Goal: Check status: Check status

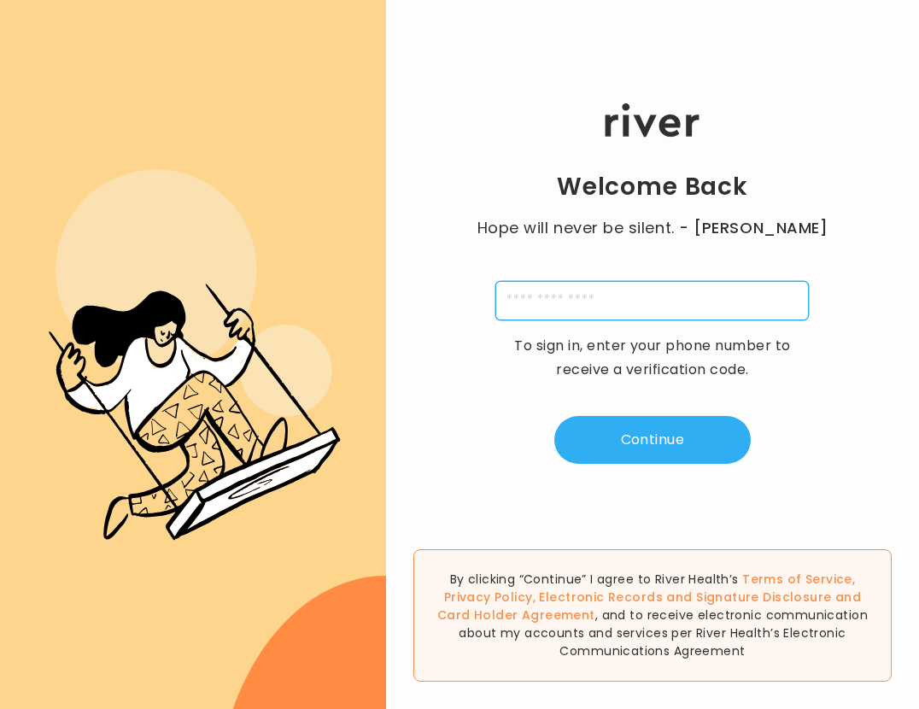
click at [684, 302] on input "tel" at bounding box center [651, 300] width 313 height 39
type input "**********"
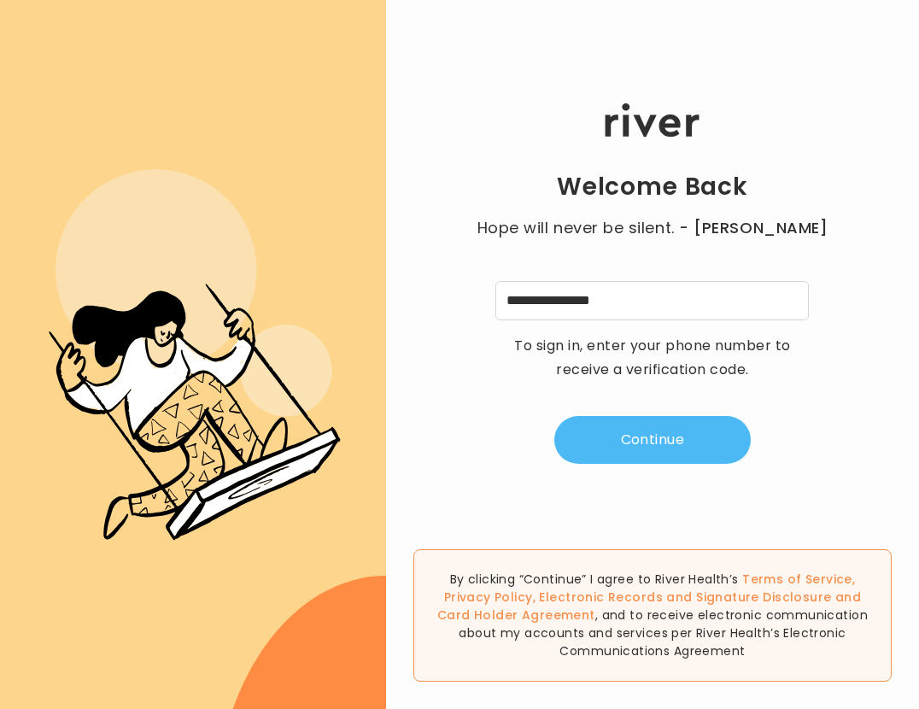
click at [686, 442] on button "Continue" at bounding box center [652, 440] width 196 height 48
type input "*"
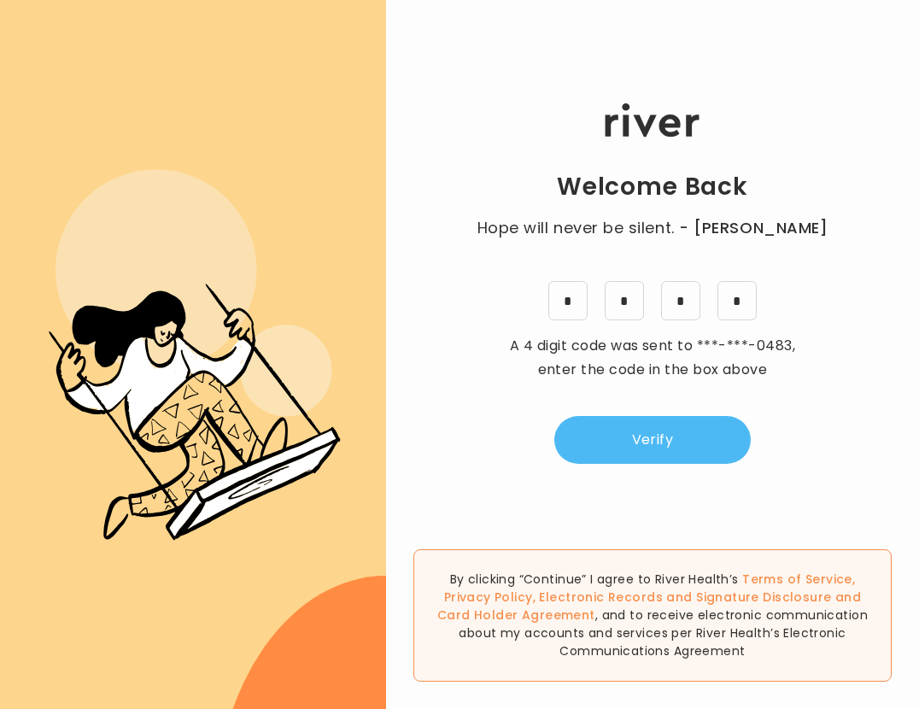
click at [702, 448] on button "Verify" at bounding box center [652, 440] width 196 height 48
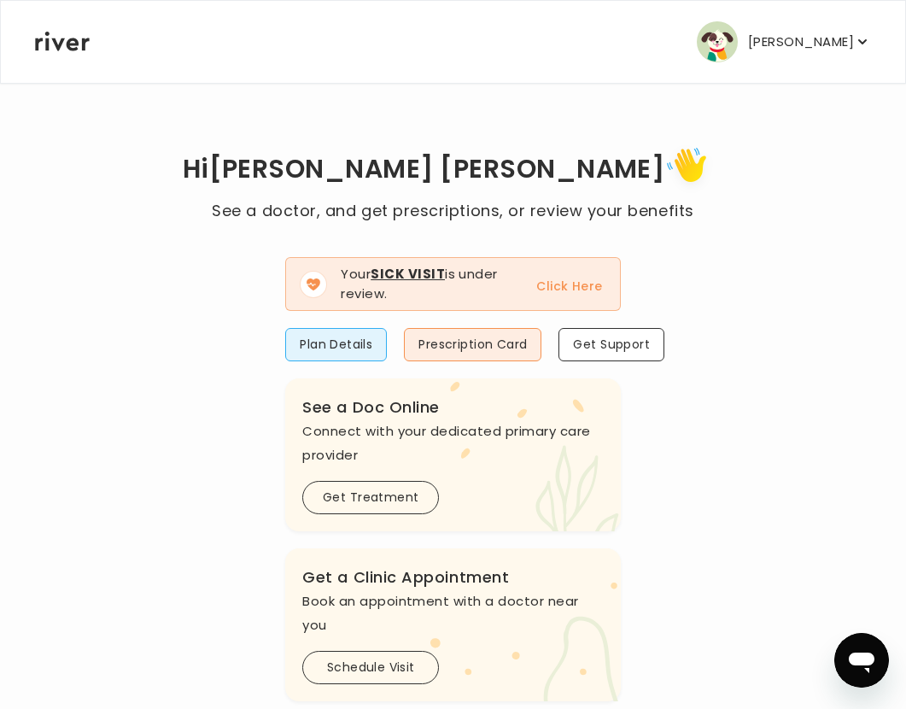
click at [566, 281] on button "Click Here" at bounding box center [569, 286] width 66 height 20
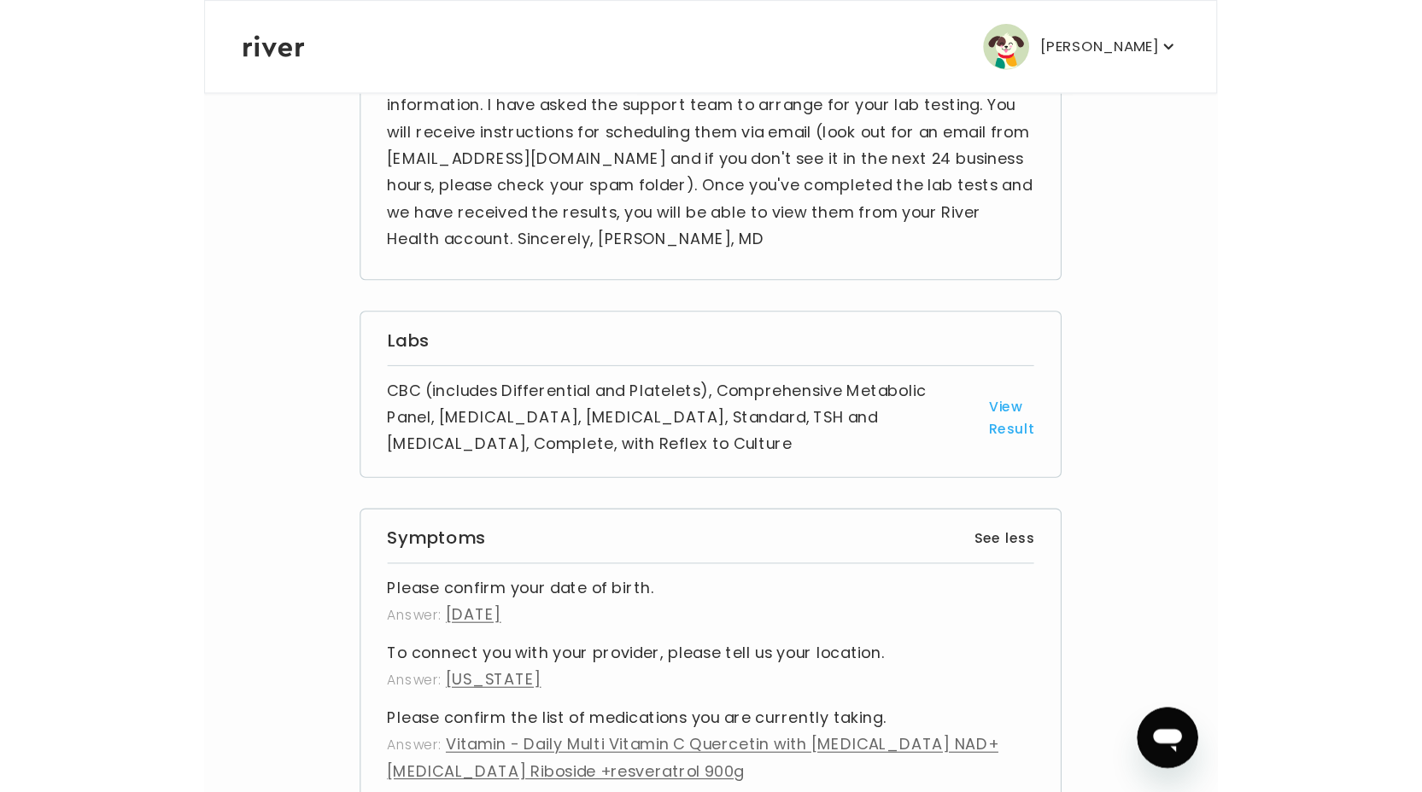
scroll to position [241, 0]
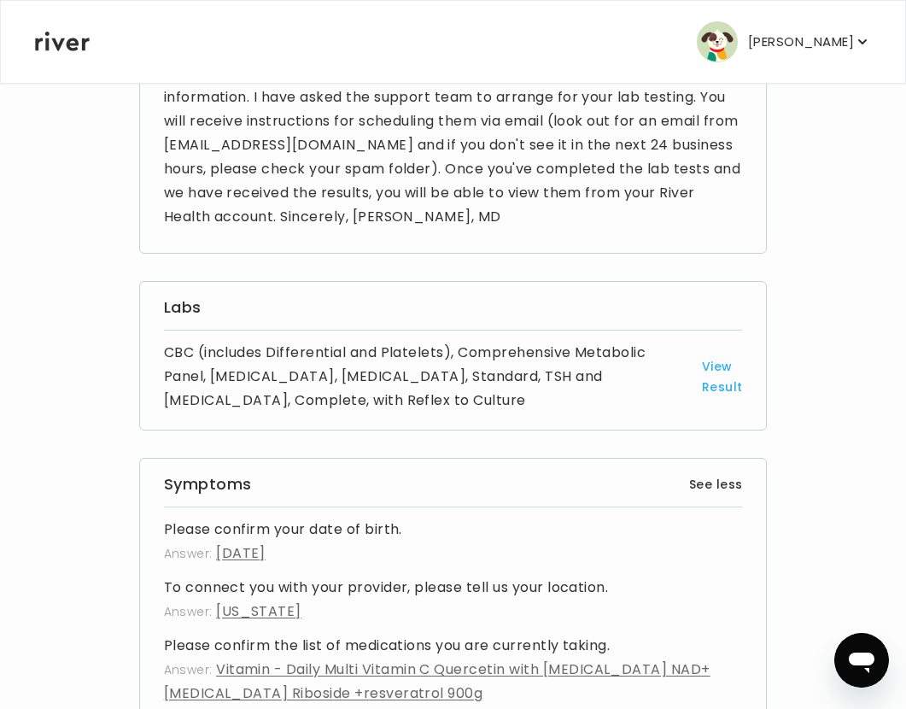
click at [734, 388] on link "View Result" at bounding box center [722, 376] width 41 height 41
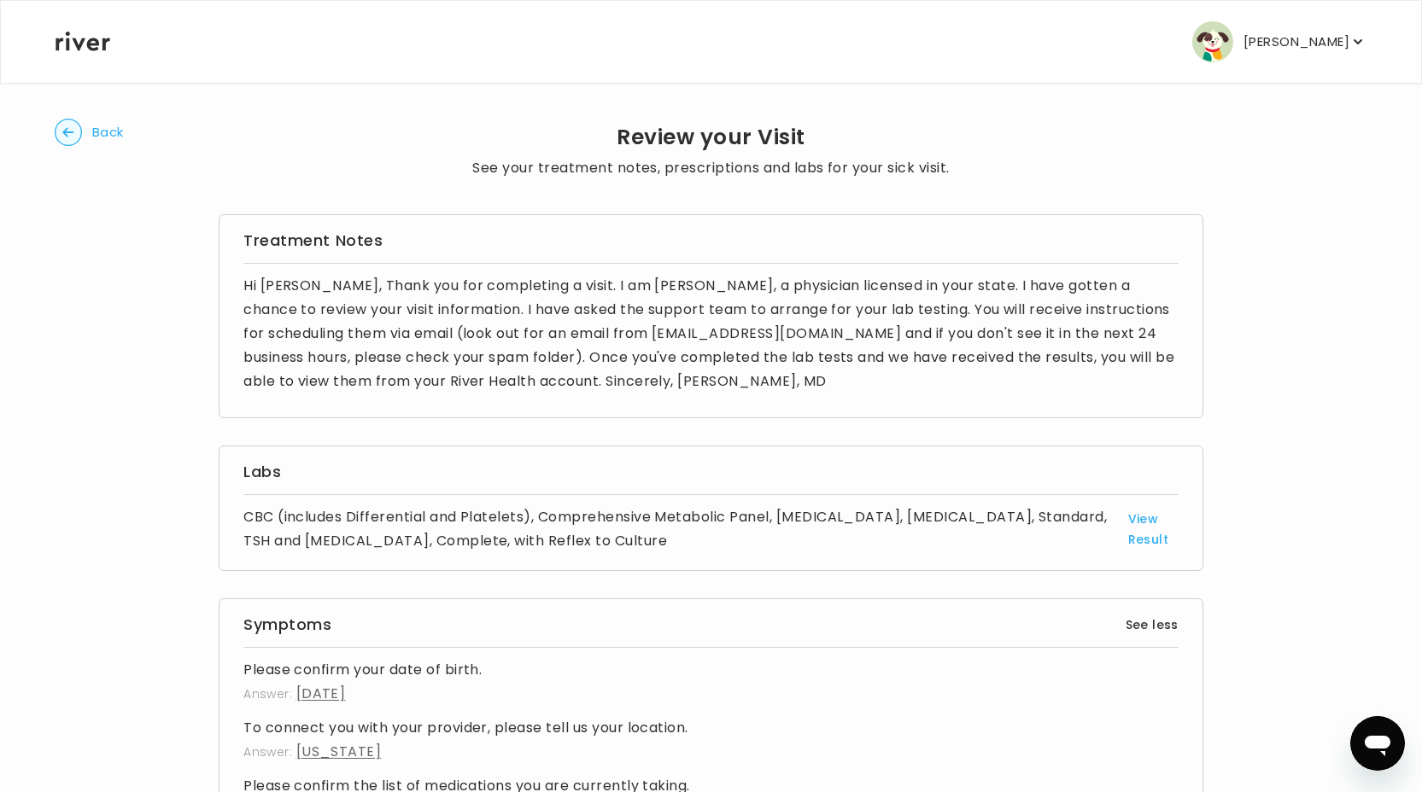
scroll to position [0, 0]
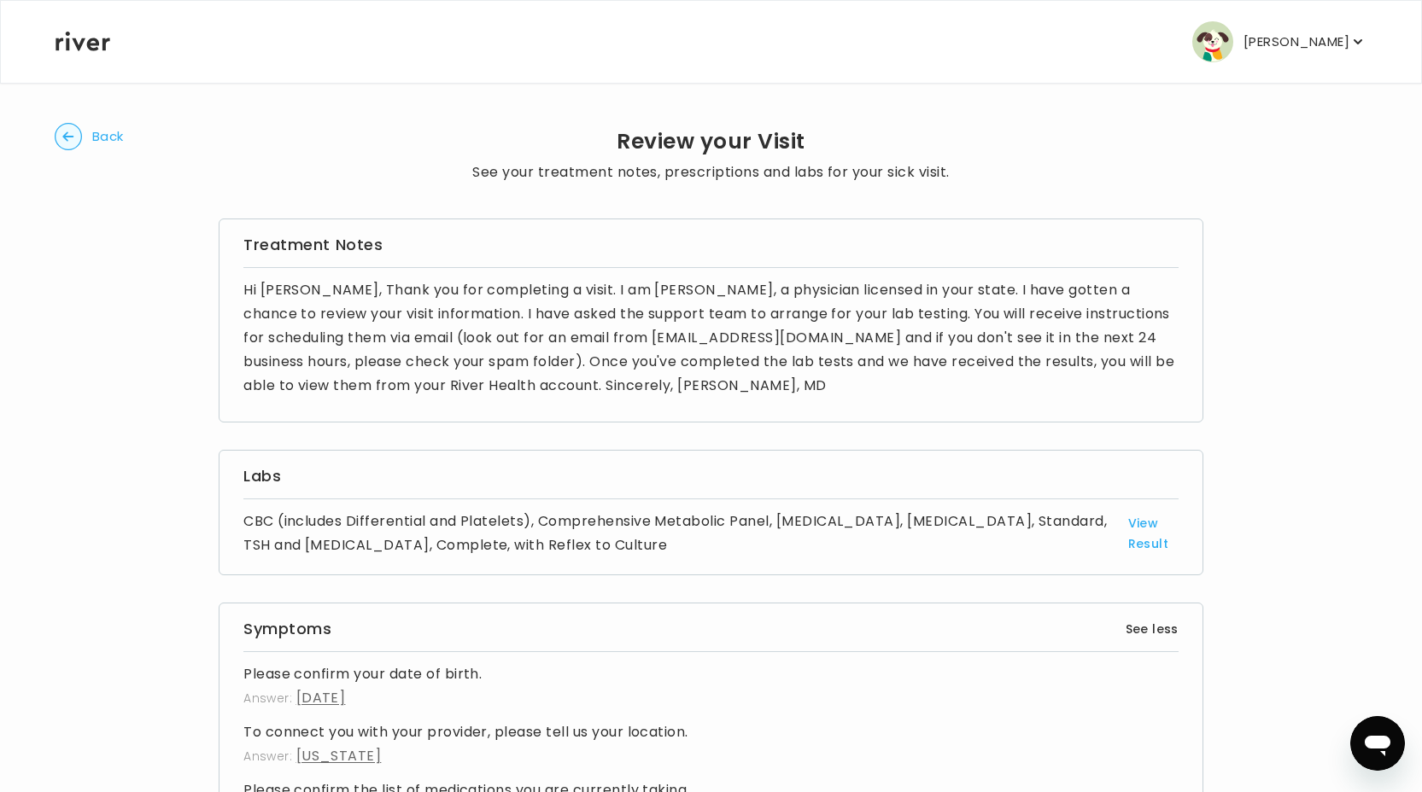
click at [94, 132] on span "Back" at bounding box center [108, 137] width 32 height 24
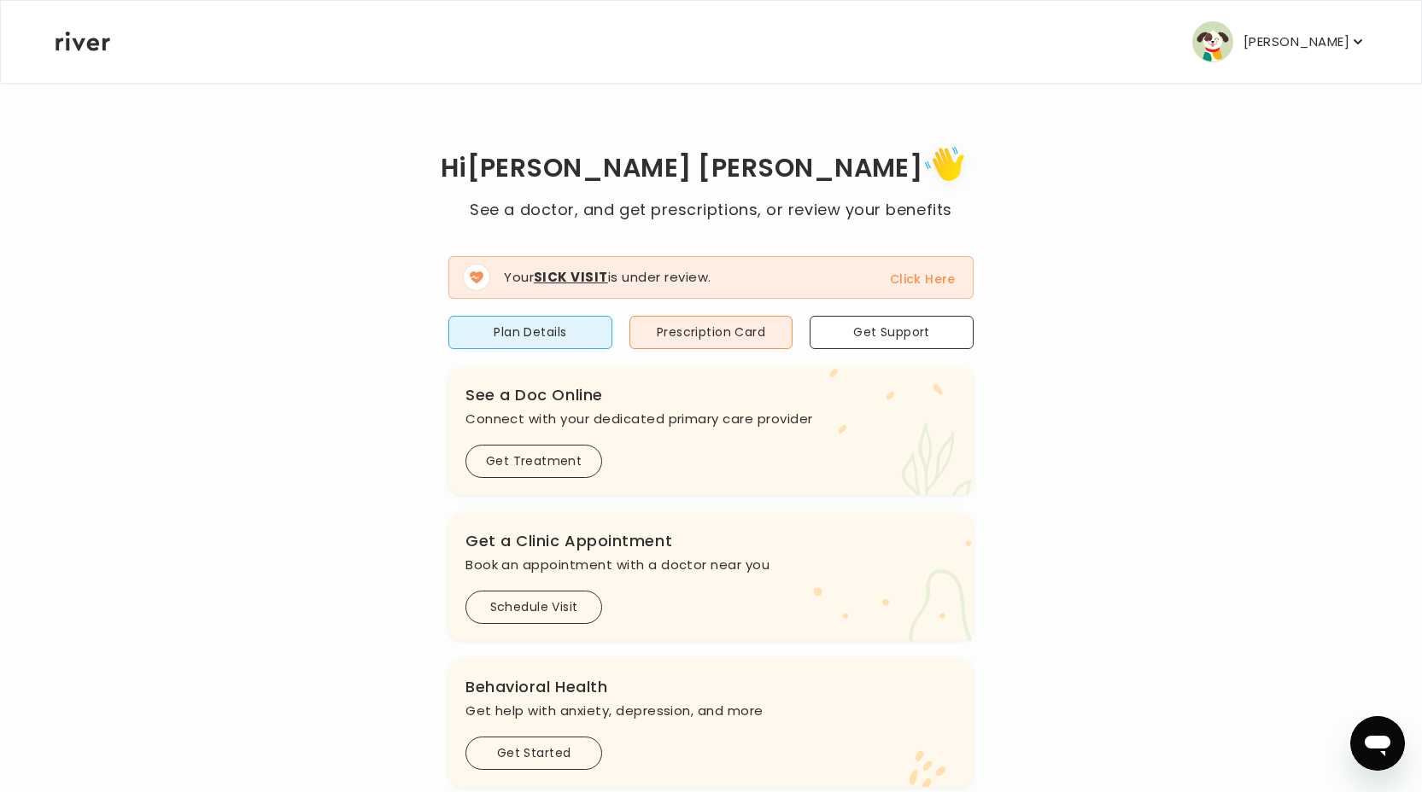
scroll to position [7, 0]
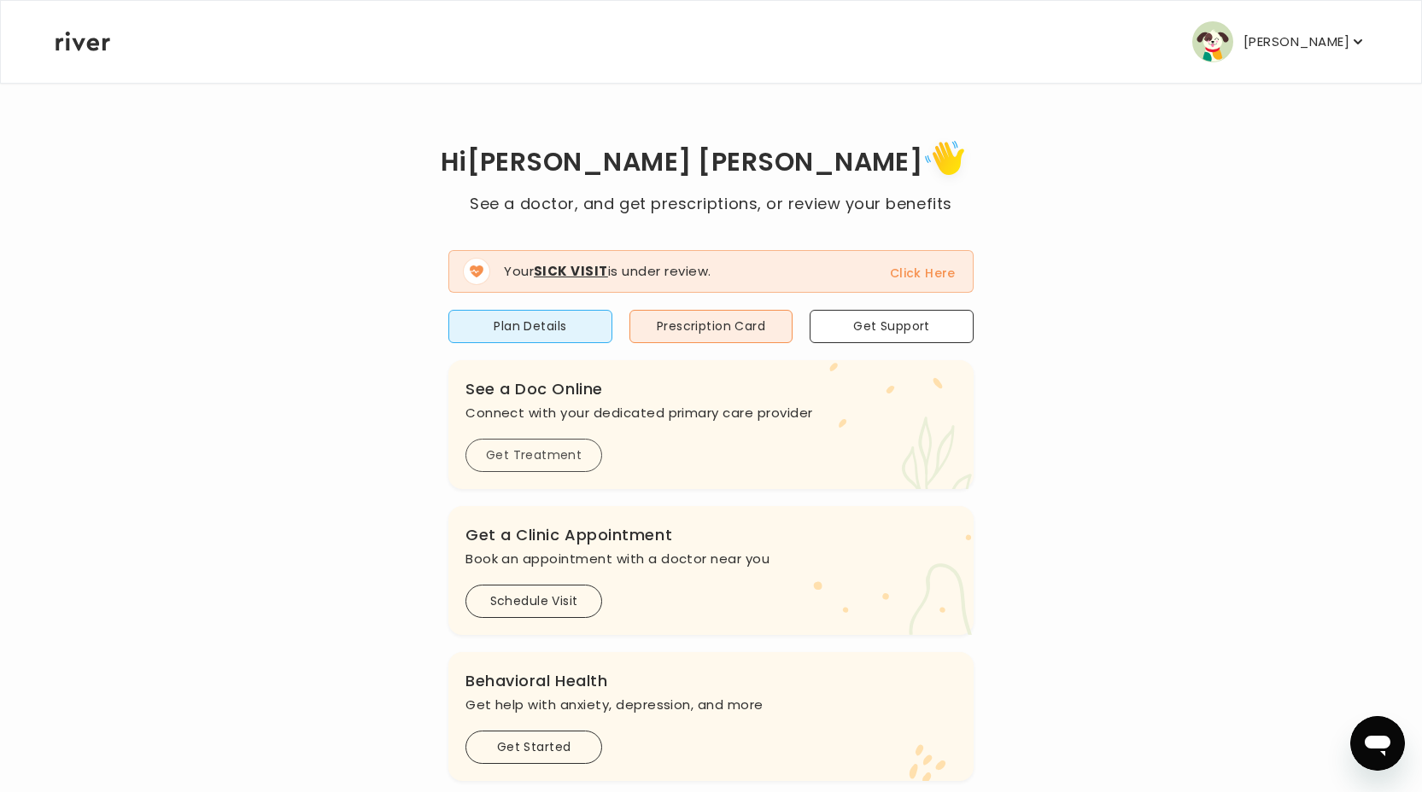
click at [550, 449] on button "Get Treatment" at bounding box center [533, 455] width 137 height 33
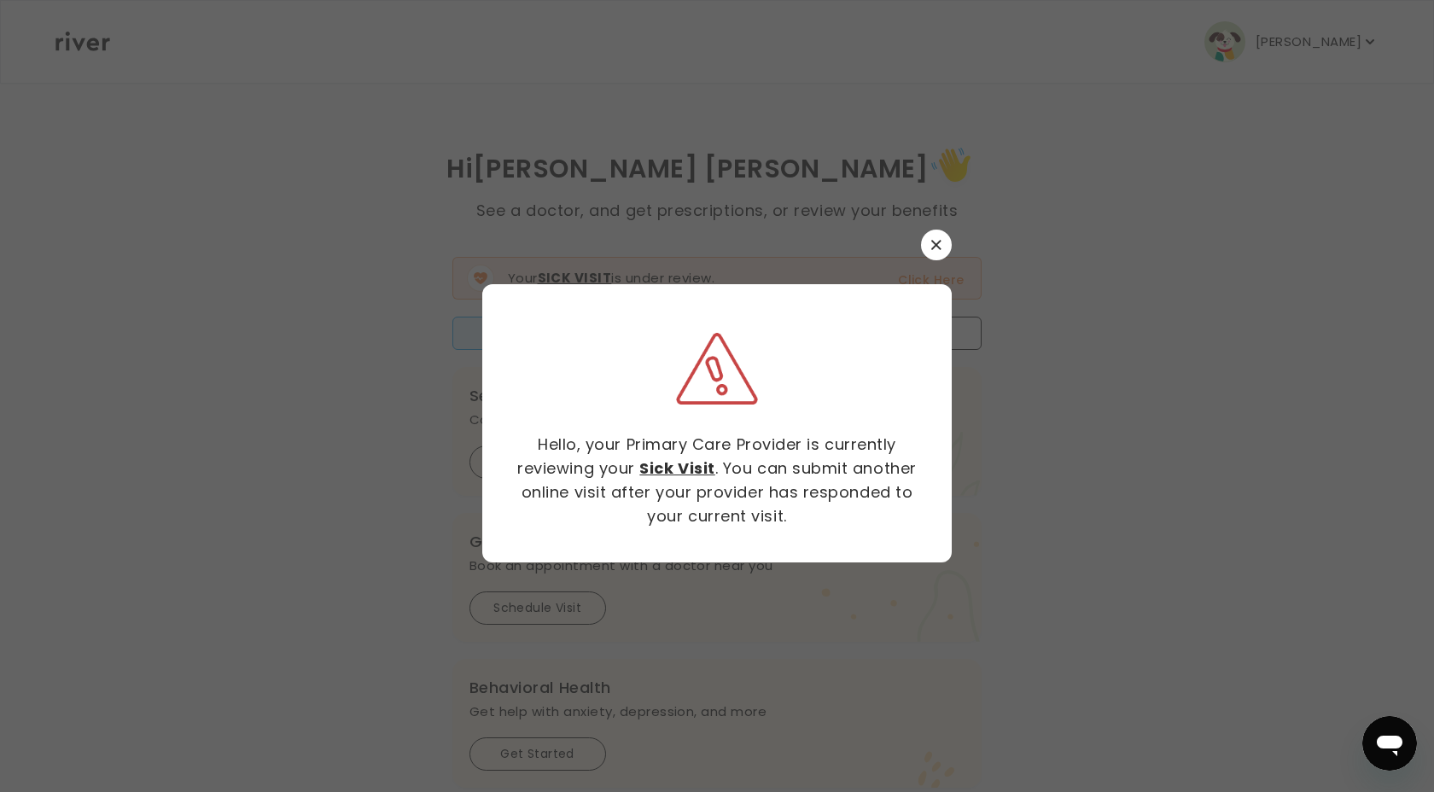
click at [918, 242] on icon "button" at bounding box center [936, 245] width 10 height 10
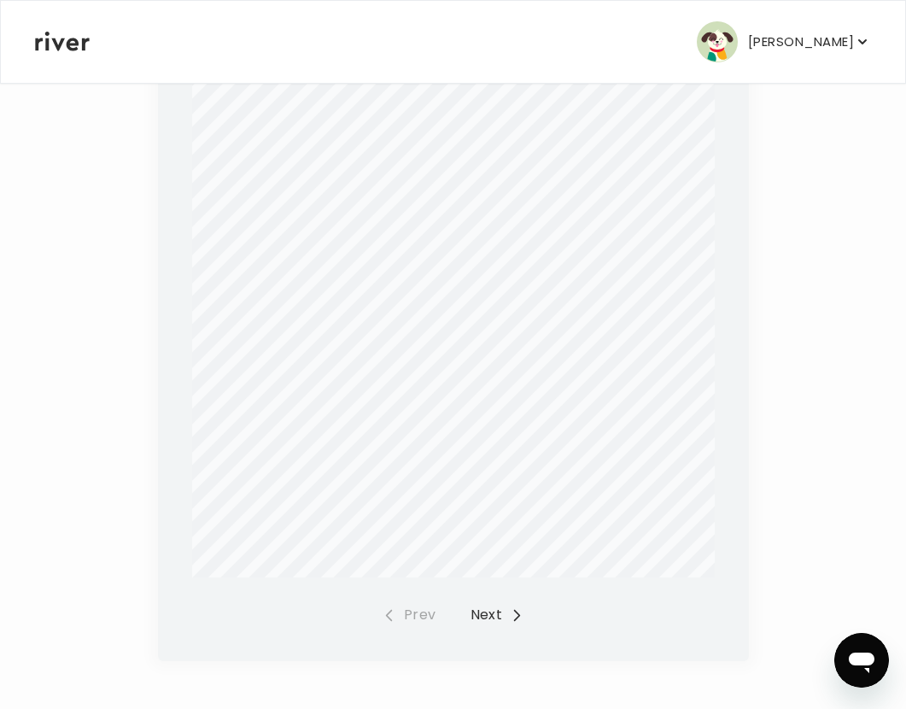
scroll to position [372, 0]
click at [499, 622] on button "Next" at bounding box center [497, 619] width 54 height 24
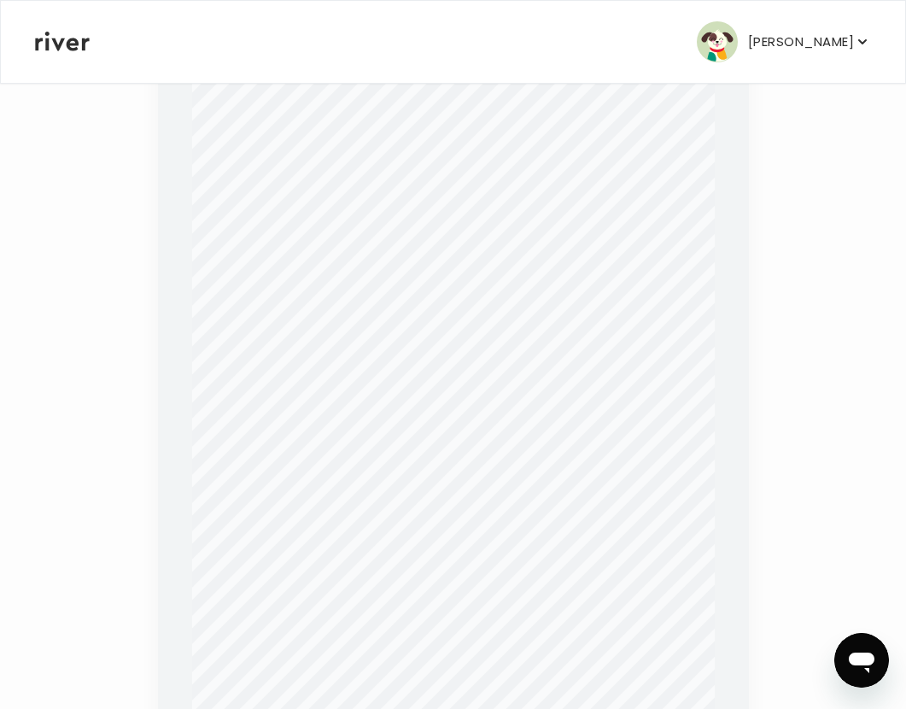
scroll to position [377, 0]
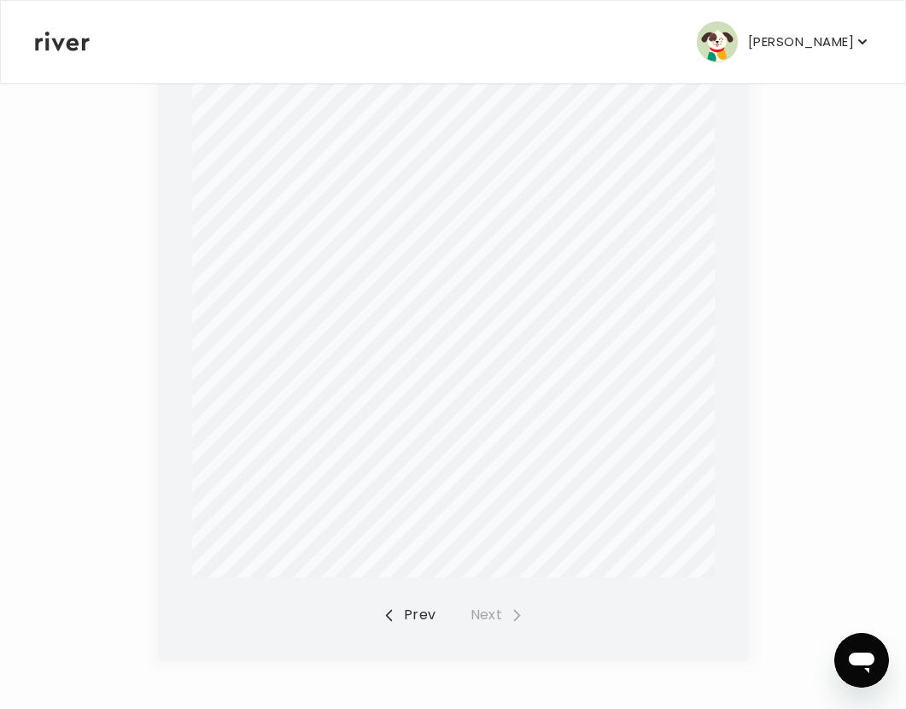
click at [429, 611] on button "Prev" at bounding box center [409, 615] width 54 height 24
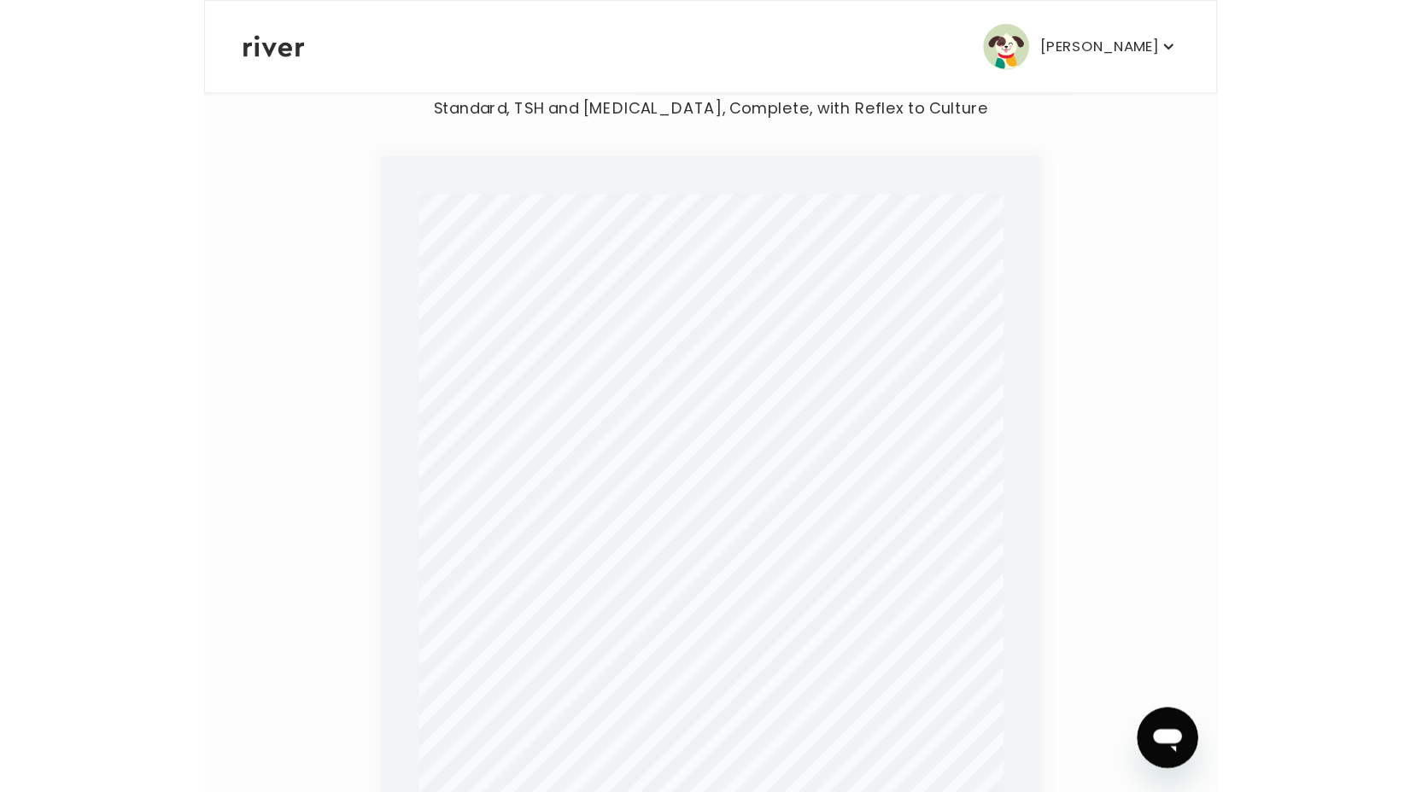
scroll to position [0, 0]
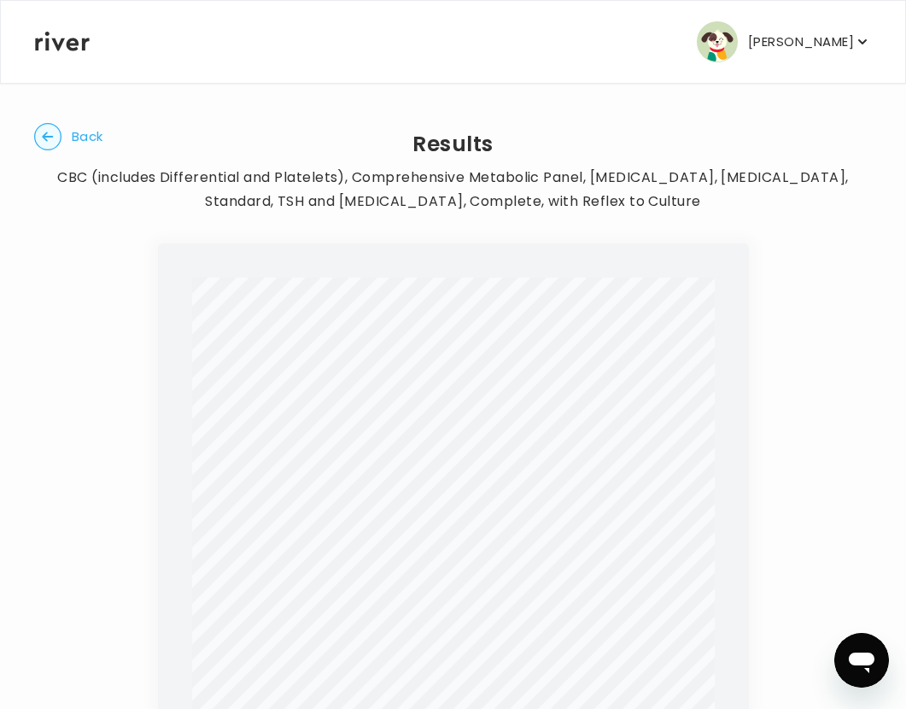
click at [55, 136] on circle "button" at bounding box center [48, 137] width 26 height 26
click at [84, 136] on span "Back" at bounding box center [88, 137] width 32 height 24
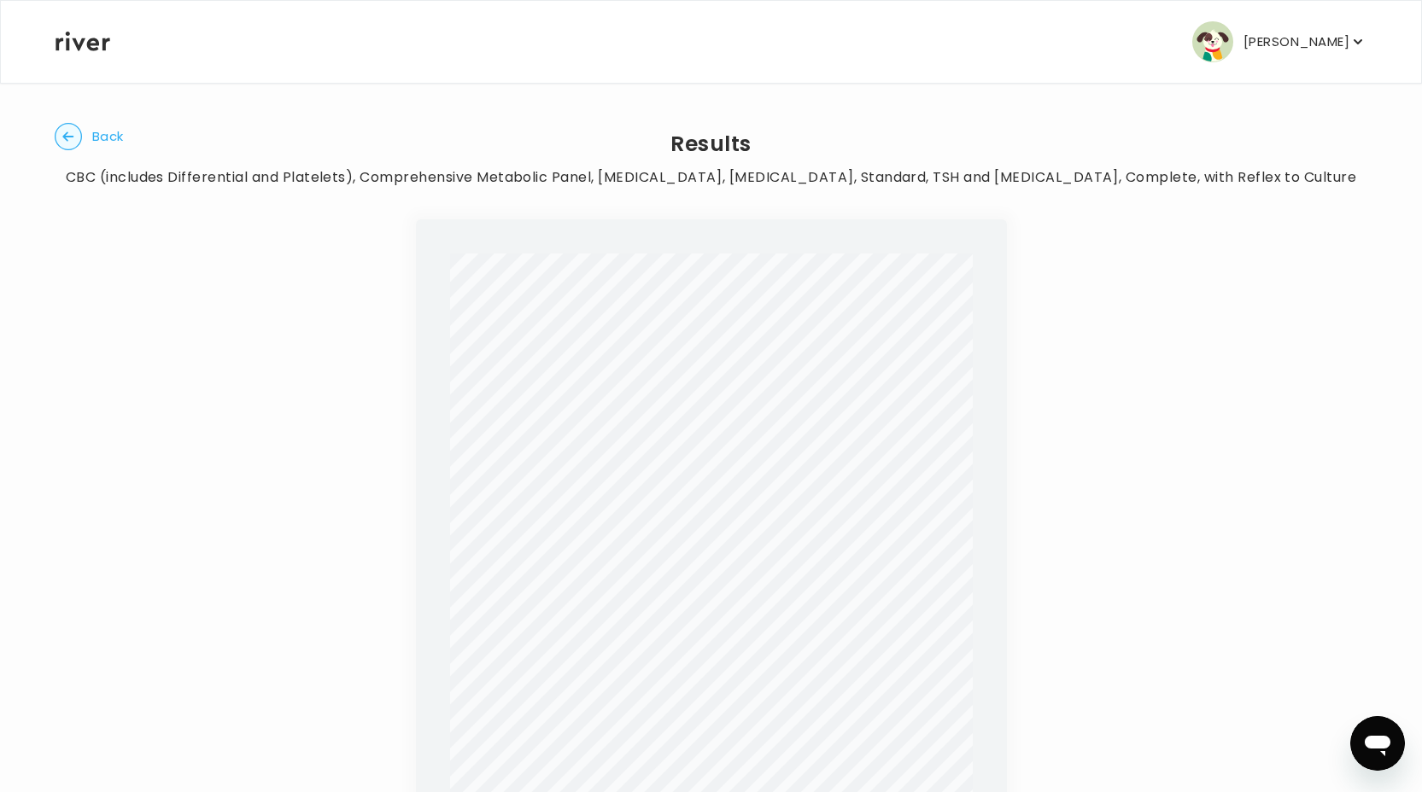
click at [115, 141] on span "Back" at bounding box center [108, 137] width 32 height 24
click at [71, 137] on icon "button" at bounding box center [67, 135] width 11 height 9
click at [94, 131] on span "Back" at bounding box center [108, 137] width 32 height 24
